Goal: Browse casually

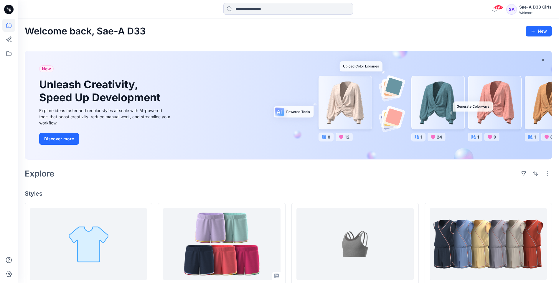
scroll to position [147, 0]
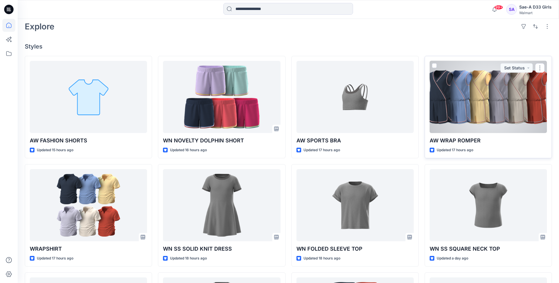
click at [464, 99] on div at bounding box center [487, 97] width 117 height 72
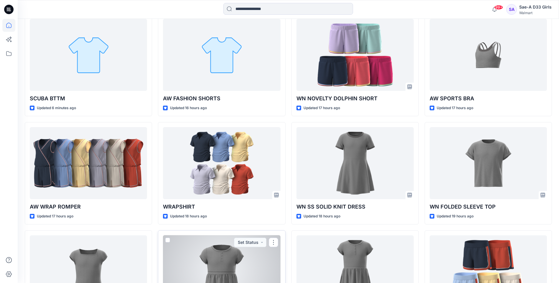
scroll to position [150, 0]
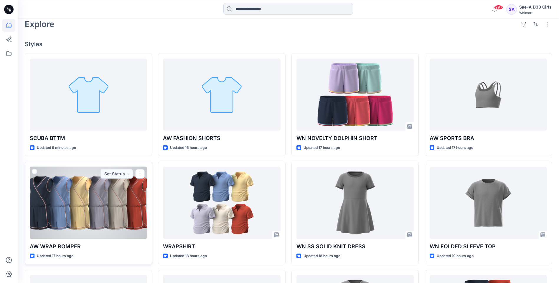
click at [99, 200] on div at bounding box center [88, 203] width 117 height 72
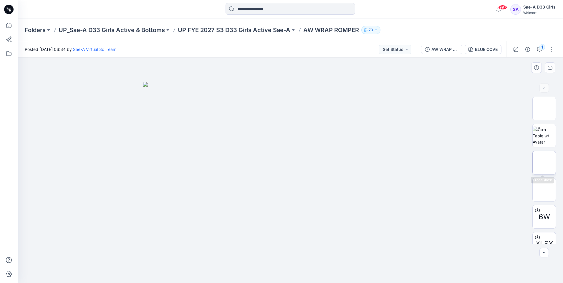
click at [544, 163] on img at bounding box center [544, 163] width 0 height 0
